Goal: Find specific page/section: Find specific page/section

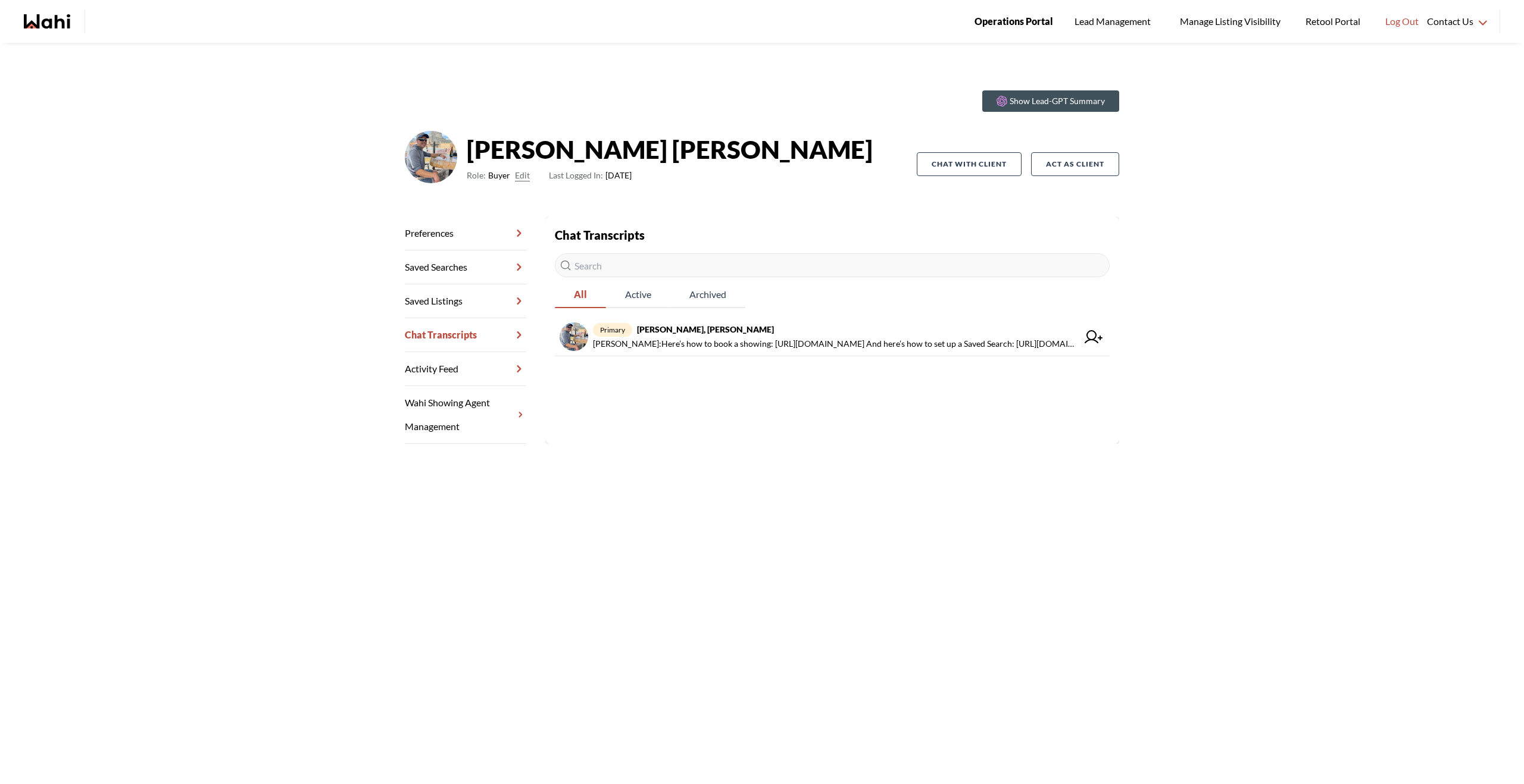
click at [1028, 17] on span "Operations Portal" at bounding box center [1013, 21] width 78 height 15
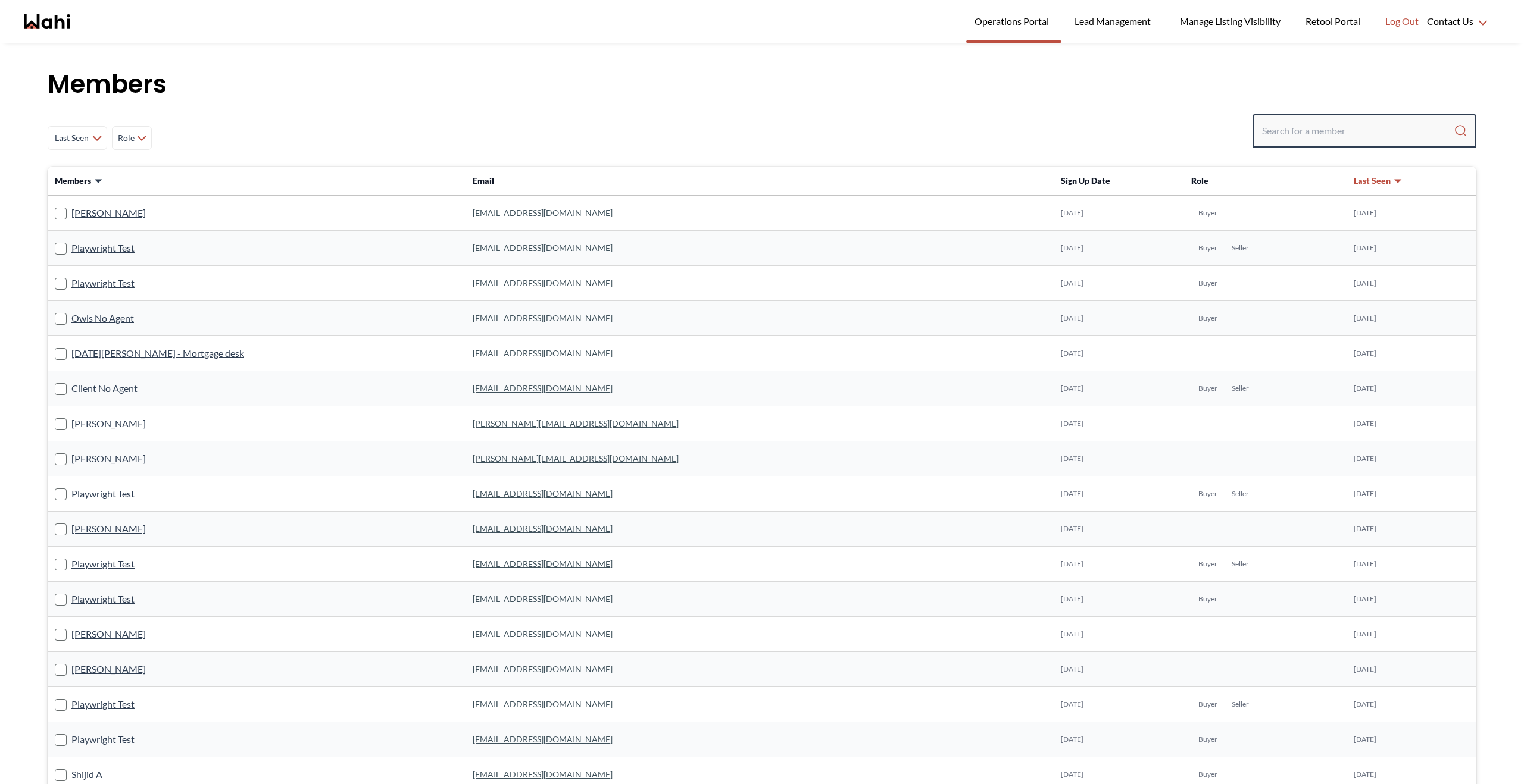
click at [1325, 120] on input "Search input" at bounding box center [1358, 131] width 192 height 22
type input "kareena gosal"
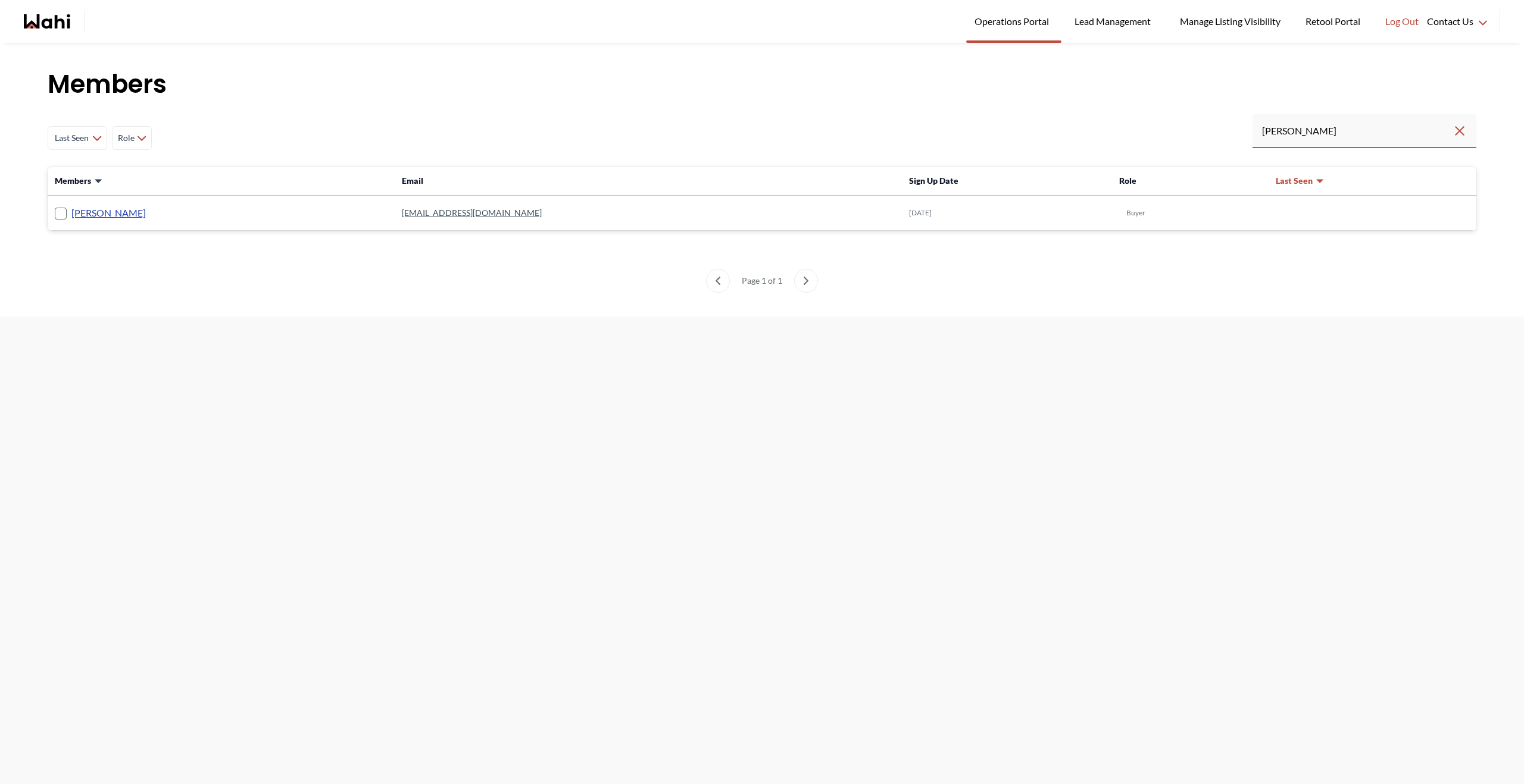
click at [125, 213] on link "Kareena Gosal" at bounding box center [108, 212] width 75 height 15
